Goal: Task Accomplishment & Management: Manage account settings

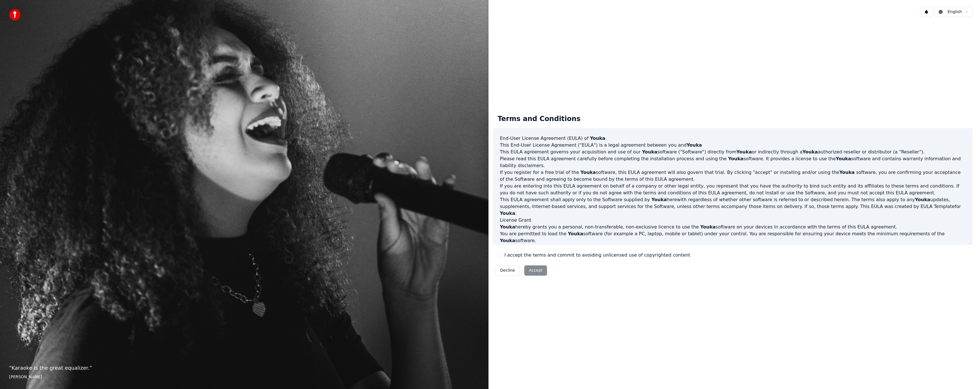
click at [500, 256] on button "I accept the terms and commit to avoiding unlicensed use of copyrighted content" at bounding box center [500, 255] width 5 height 5
click at [534, 268] on button "Accept" at bounding box center [535, 270] width 23 height 10
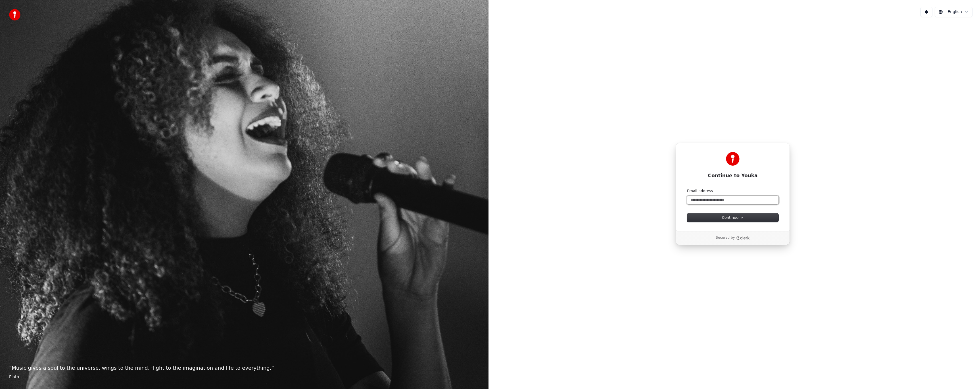
click at [716, 201] on input "Email address" at bounding box center [732, 200] width 91 height 9
click at [687, 188] on button "submit" at bounding box center [687, 188] width 0 height 0
type input "**********"
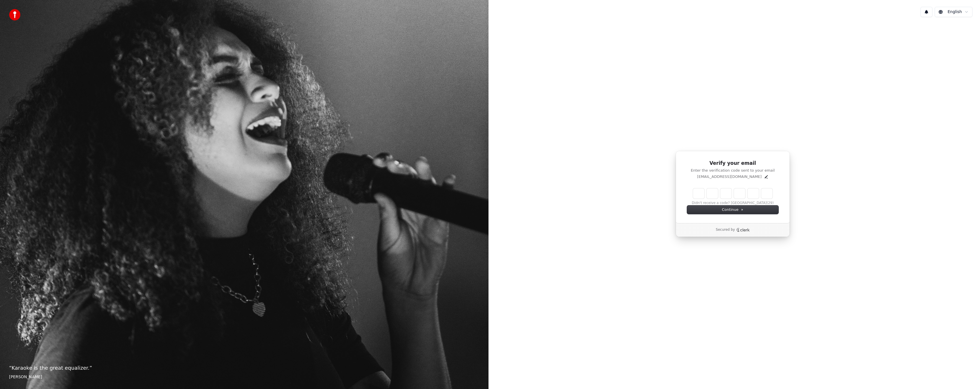
click at [699, 196] on input "Enter verification code" at bounding box center [733, 193] width 80 height 10
click at [699, 192] on input "Enter verification code" at bounding box center [738, 193] width 91 height 10
type input "******"
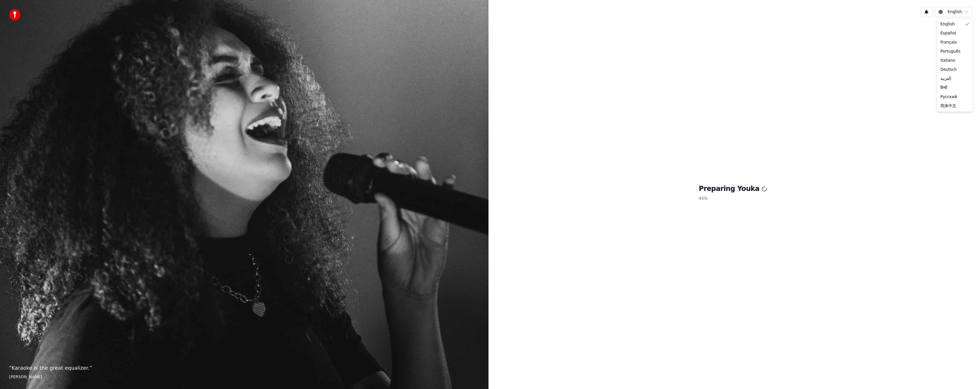
click at [960, 12] on html "“ Karaoke is the great equalizer. ” Aisha Tyler English Preparing Youka 43 % En…" at bounding box center [488, 194] width 977 height 389
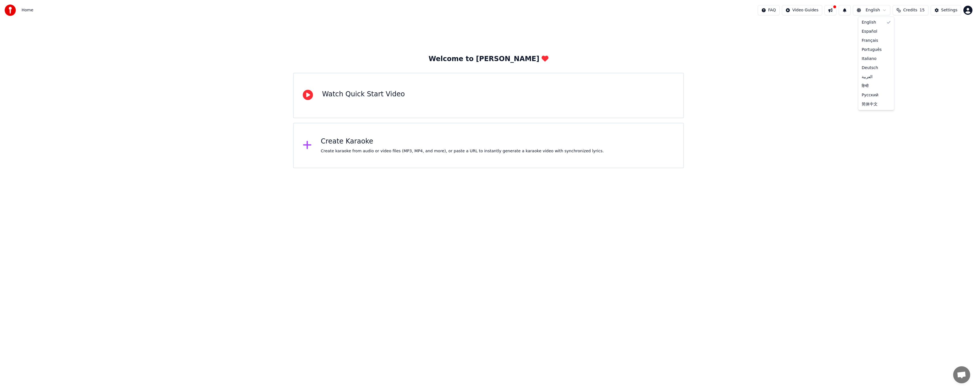
click at [873, 10] on html "Home FAQ Video Guides English Credits 15 Settings Welcome to Youka Watch Quick …" at bounding box center [488, 84] width 977 height 168
click at [880, 7] on html "Home FAQ Video Guides English Credits 15 Settings Welcome to Youka Watch Quick …" at bounding box center [488, 84] width 977 height 168
click at [965, 9] on html "Home FAQ Video Guides English Credits 15 Settings Welcome to Youka Watch Quick …" at bounding box center [488, 84] width 977 height 168
click at [970, 10] on html "Home FAQ Video Guides English Credits 15 Settings Welcome to Youka Watch Quick …" at bounding box center [488, 84] width 977 height 168
click at [443, 139] on div "Create Karaoke" at bounding box center [462, 141] width 283 height 9
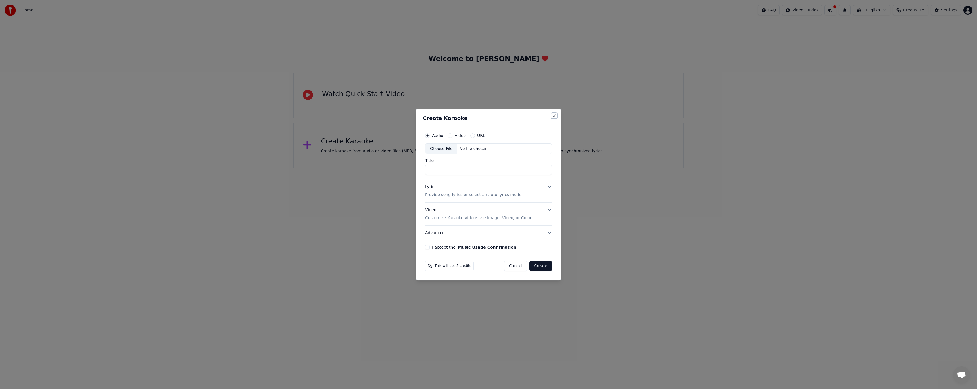
click at [554, 115] on button "Close" at bounding box center [554, 115] width 5 height 5
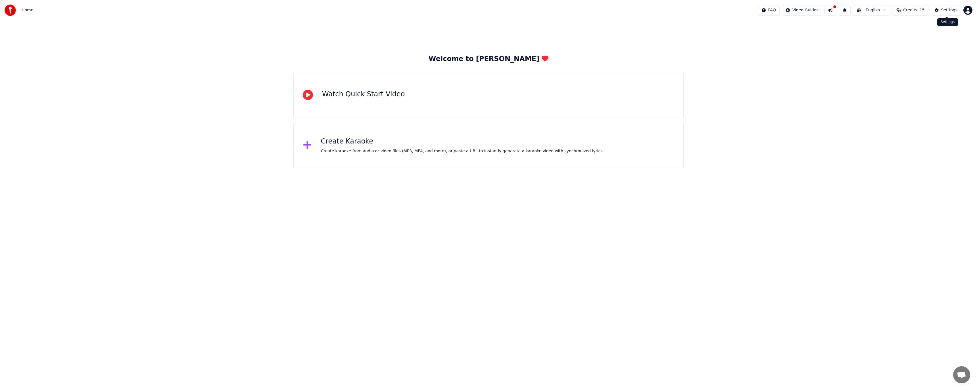
click at [950, 10] on div "Settings" at bounding box center [949, 10] width 16 height 6
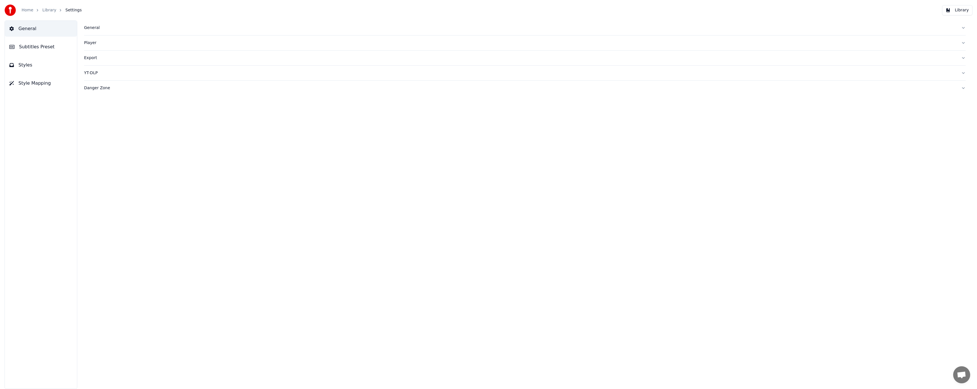
click at [51, 87] on button "Style Mapping" at bounding box center [41, 83] width 72 height 16
click at [44, 41] on button "Subtitles Preset" at bounding box center [41, 47] width 72 height 16
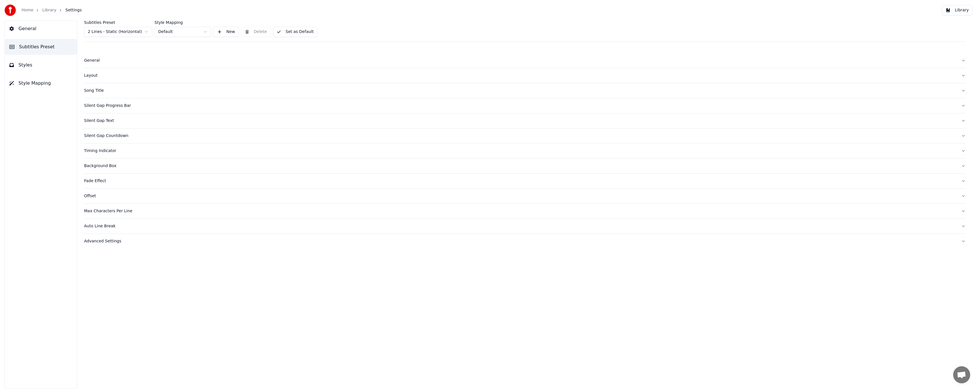
click at [40, 69] on button "Styles" at bounding box center [41, 65] width 72 height 16
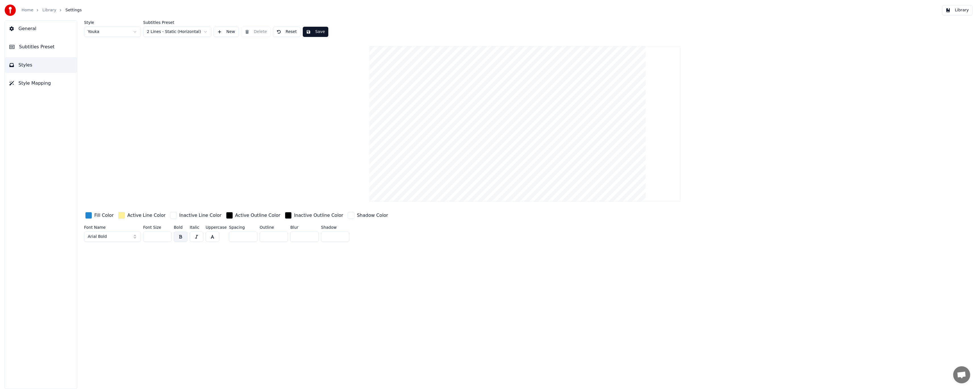
click at [35, 87] on button "Style Mapping" at bounding box center [41, 83] width 72 height 16
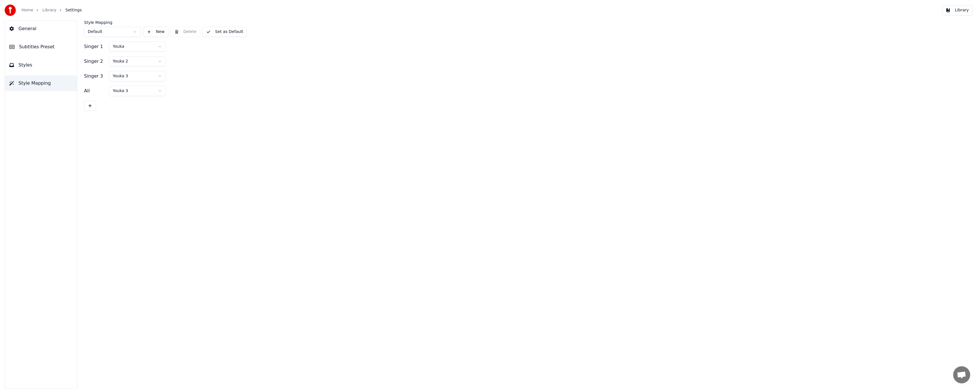
click at [34, 24] on button "General" at bounding box center [41, 29] width 72 height 16
click at [32, 11] on link "Home" at bounding box center [28, 10] width 12 height 6
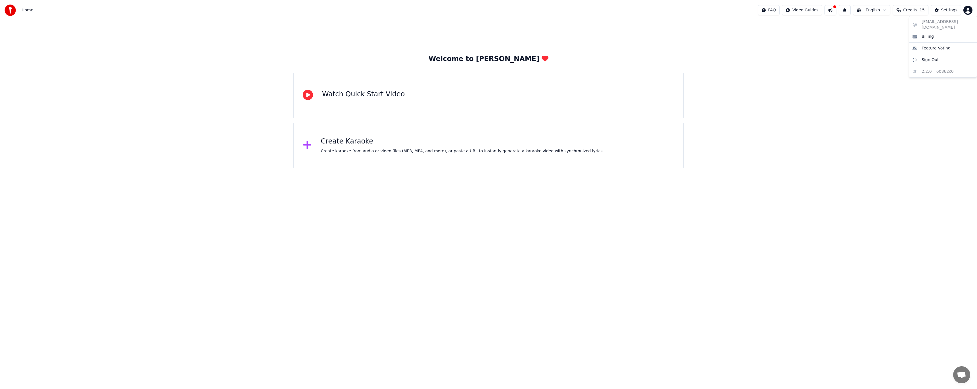
click at [967, 11] on html "Home FAQ Video Guides English Credits 15 Settings Welcome to Youka Watch Quick …" at bounding box center [488, 84] width 977 height 168
click at [929, 34] on span "Billing" at bounding box center [927, 37] width 12 height 6
click at [968, 11] on html "Home FAQ Video Guides English Credits 15 Settings Welcome to Youka Watch Quick …" at bounding box center [488, 84] width 977 height 168
click at [928, 57] on span "Sign Out" at bounding box center [929, 60] width 17 height 6
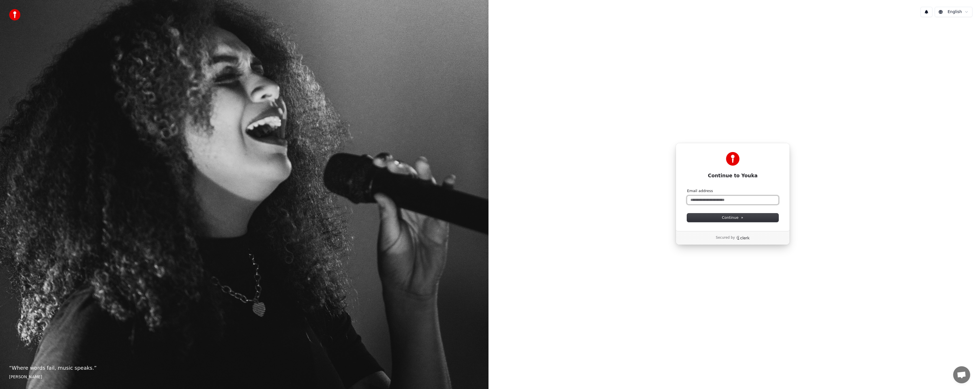
click at [723, 202] on input "Email address" at bounding box center [732, 200] width 91 height 9
click at [687, 188] on button "submit" at bounding box center [687, 188] width 0 height 0
type input "**********"
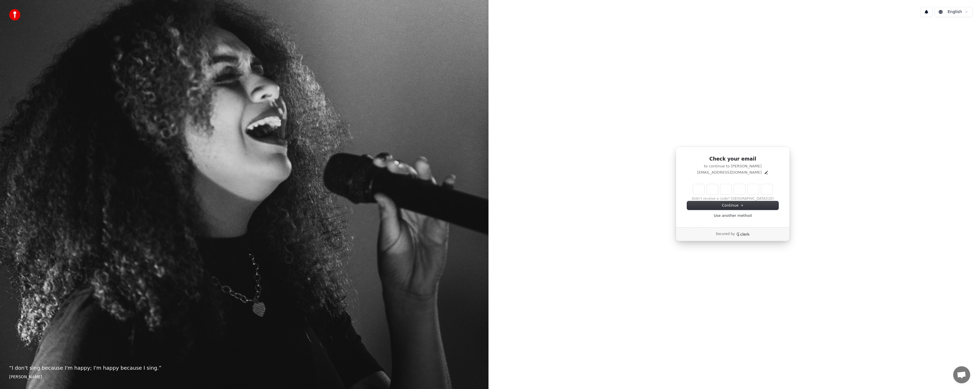
click at [694, 187] on input "Enter verification code" at bounding box center [733, 189] width 80 height 10
type input "******"
